Goal: Subscribe to service/newsletter

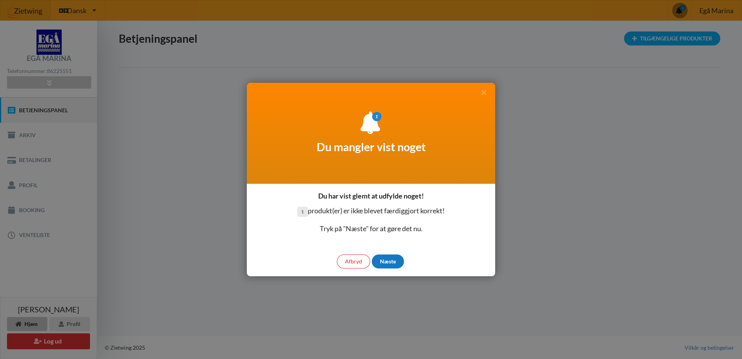
click at [386, 262] on div "Næste" at bounding box center [388, 261] width 32 height 14
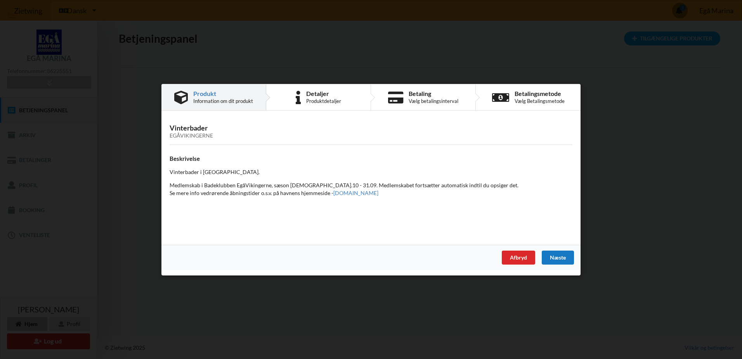
click at [561, 254] on div "Næste" at bounding box center [558, 257] width 32 height 14
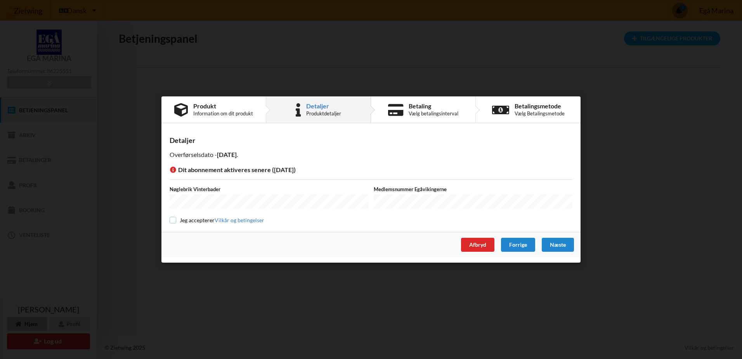
click at [171, 219] on input "checkbox" at bounding box center [173, 220] width 7 height 7
checkbox input "true"
click at [556, 245] on div "Næste" at bounding box center [558, 245] width 32 height 14
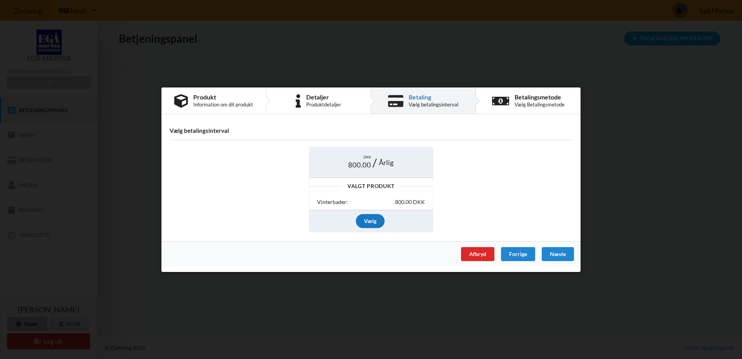
click at [370, 221] on div "Vælg" at bounding box center [370, 221] width 29 height 14
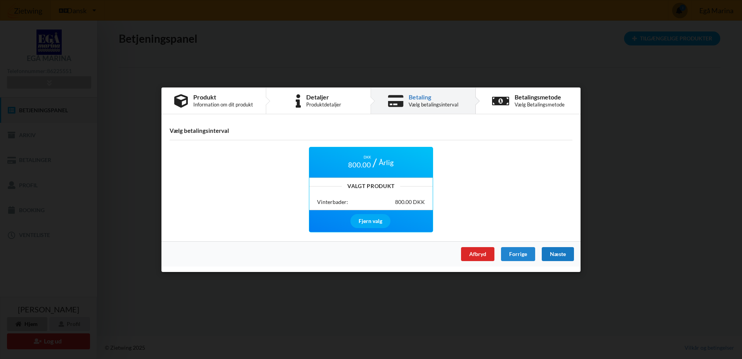
click at [558, 254] on div "Næste" at bounding box center [558, 254] width 32 height 14
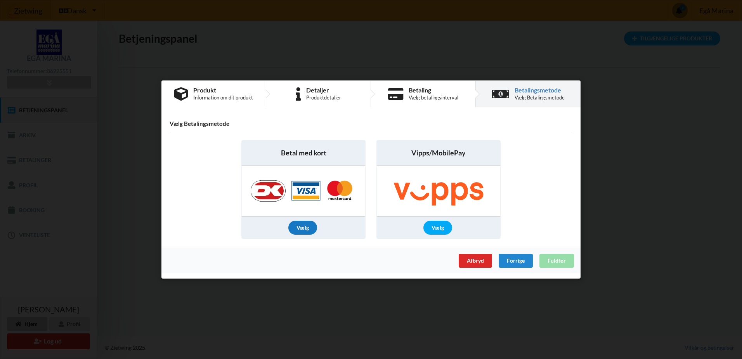
click at [304, 226] on div "Vælg" at bounding box center [303, 228] width 29 height 14
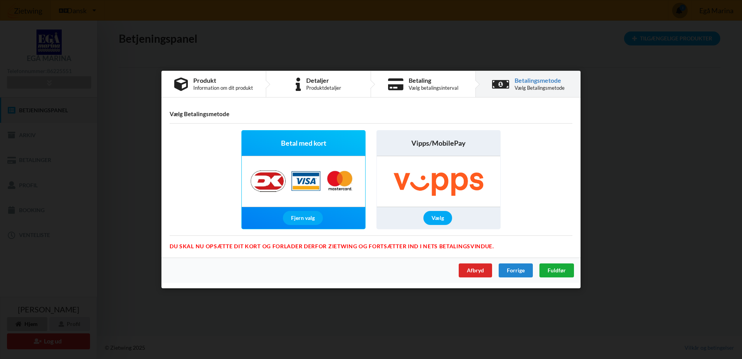
click at [554, 271] on span "Fuldfør" at bounding box center [557, 270] width 18 height 7
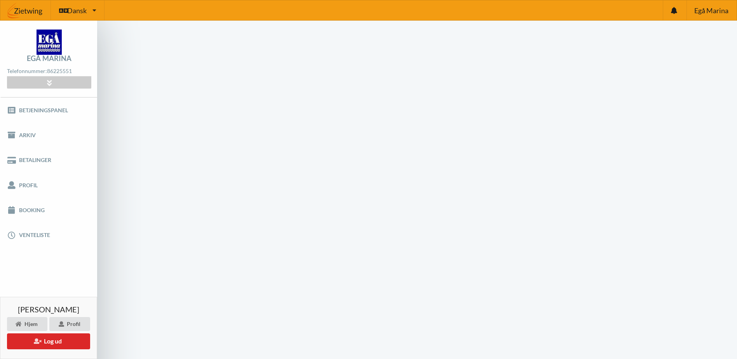
scroll to position [31, 0]
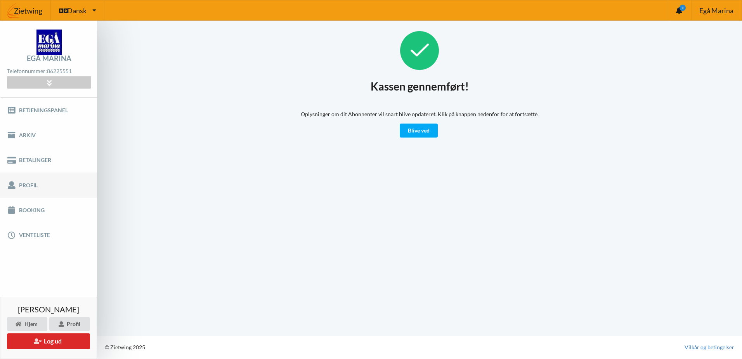
click at [29, 188] on link "Profil" at bounding box center [48, 184] width 97 height 25
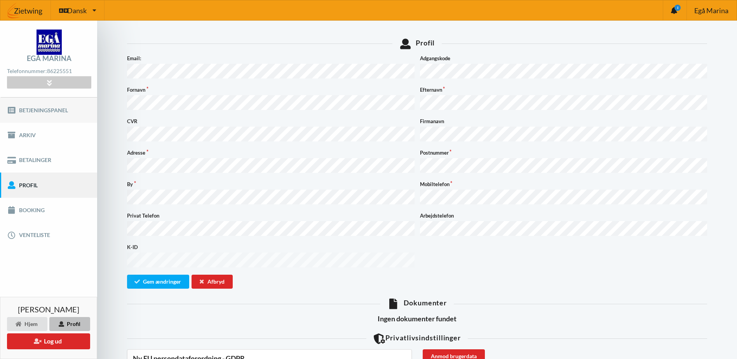
click at [30, 114] on link "Betjeningspanel" at bounding box center [48, 109] width 97 height 25
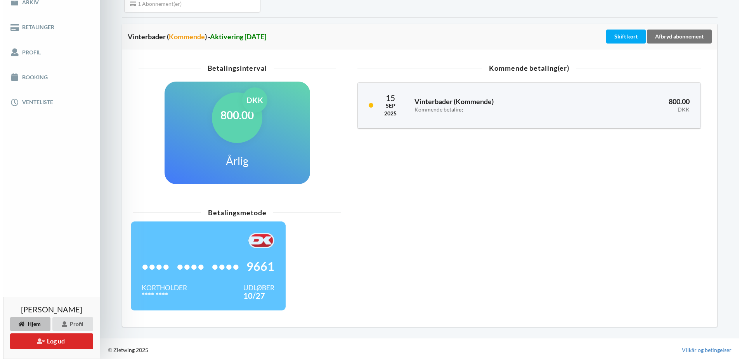
scroll to position [136, 0]
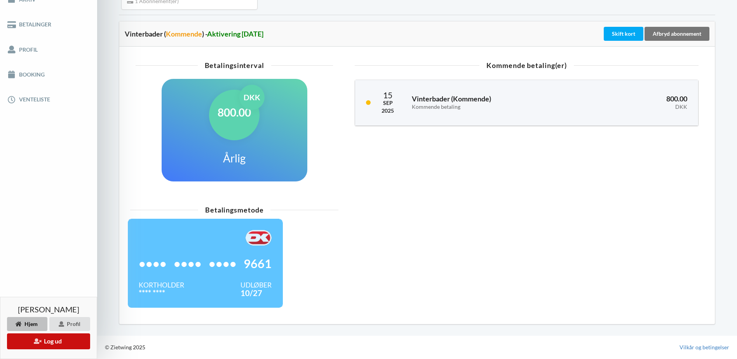
click at [42, 344] on button "Log ud" at bounding box center [48, 341] width 83 height 16
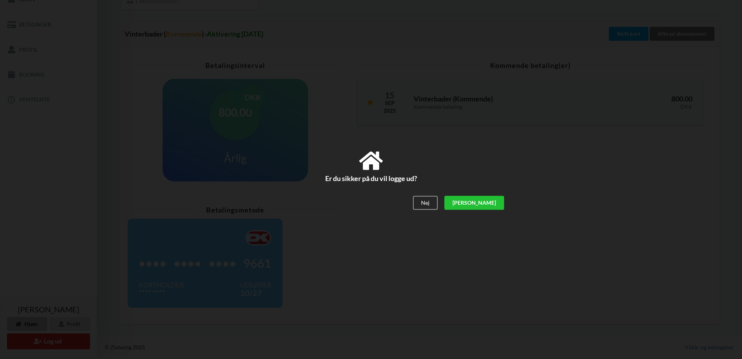
click at [495, 206] on div "[PERSON_NAME]" at bounding box center [475, 203] width 60 height 14
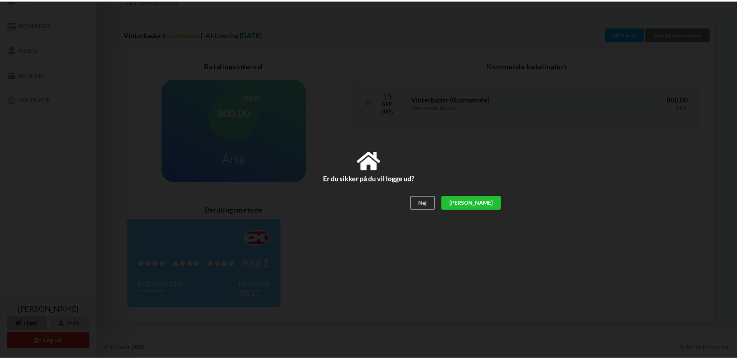
scroll to position [59, 0]
